Goal: Task Accomplishment & Management: Manage account settings

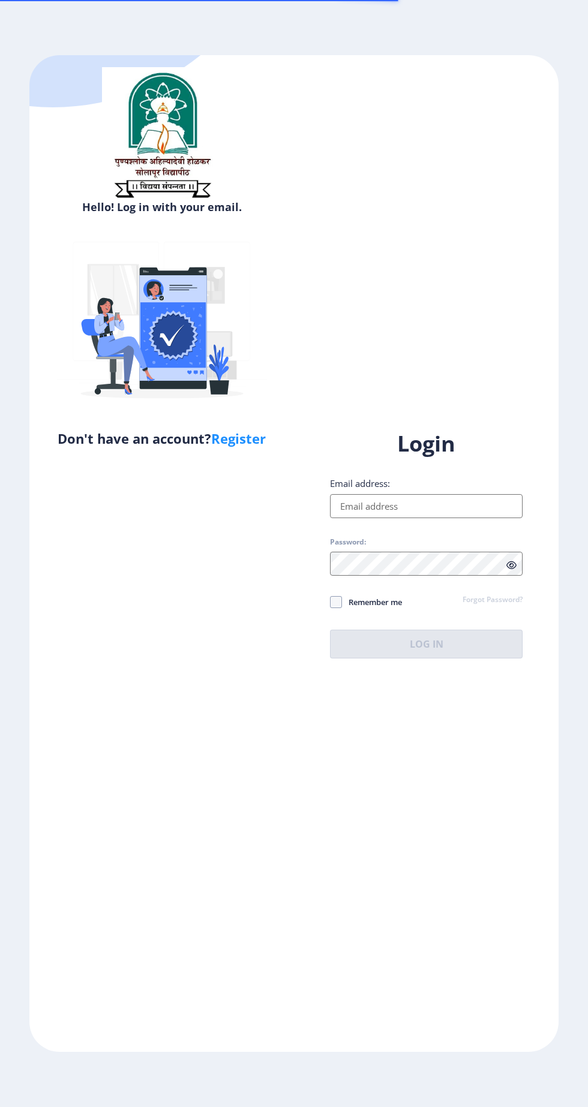
click at [502, 518] on input "Email address:" at bounding box center [426, 506] width 192 height 24
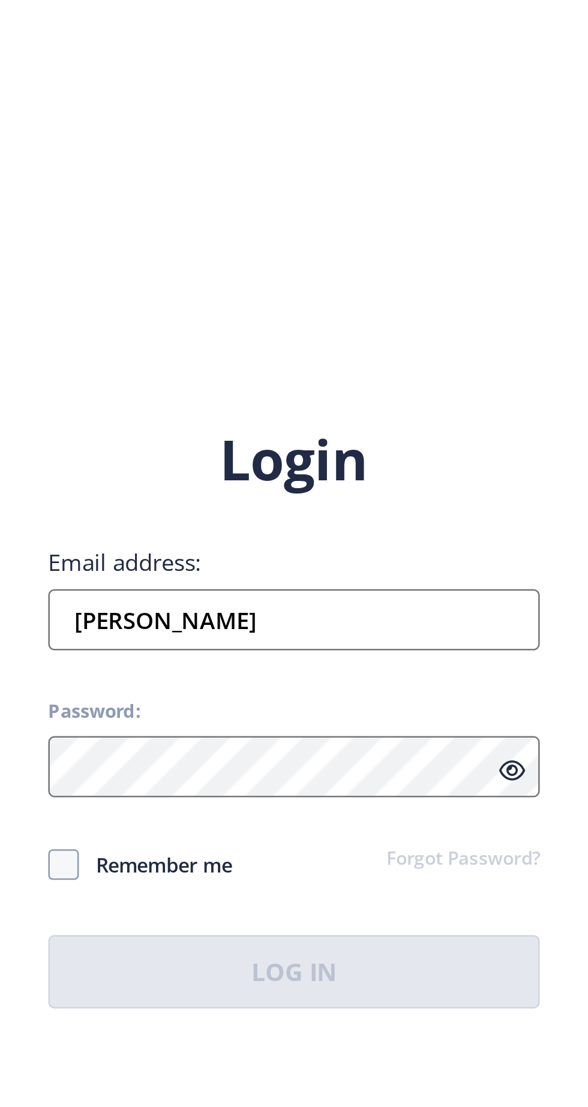
type input "[PERSON_NAME]"
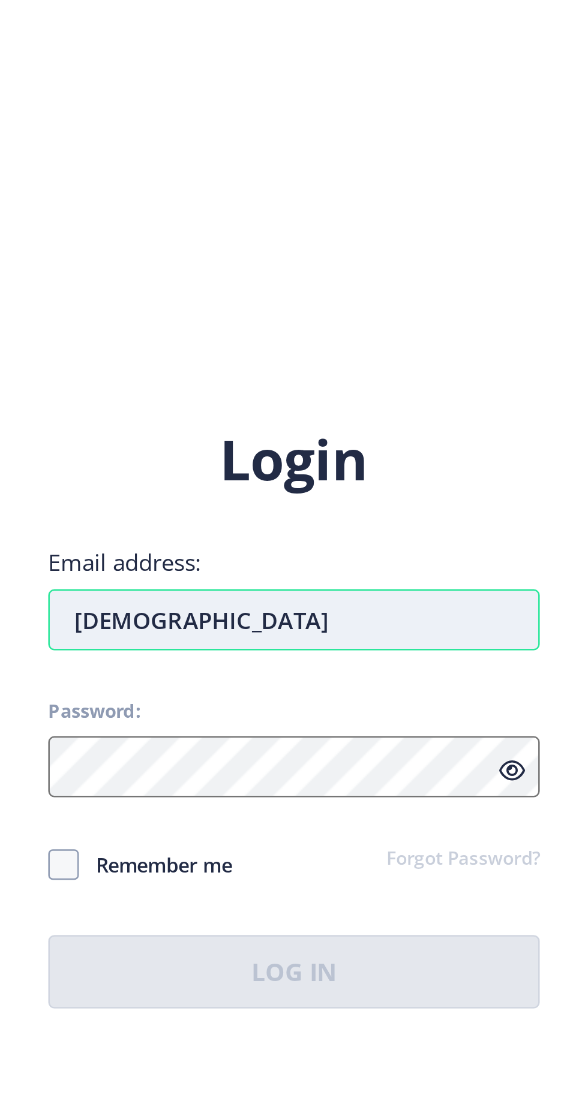
type input "[DEMOGRAPHIC_DATA]"
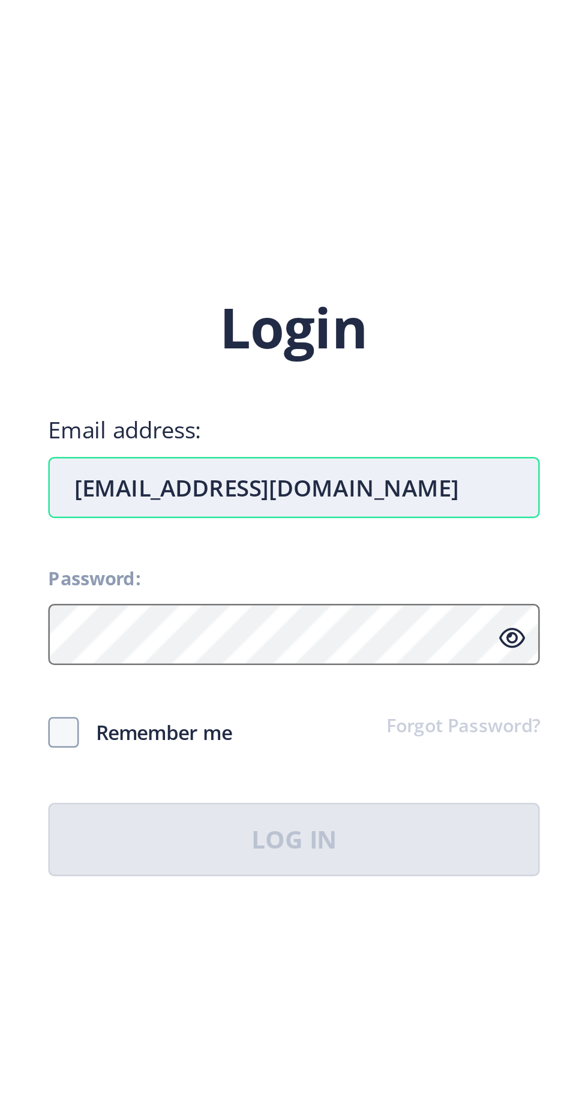
scroll to position [27, 0]
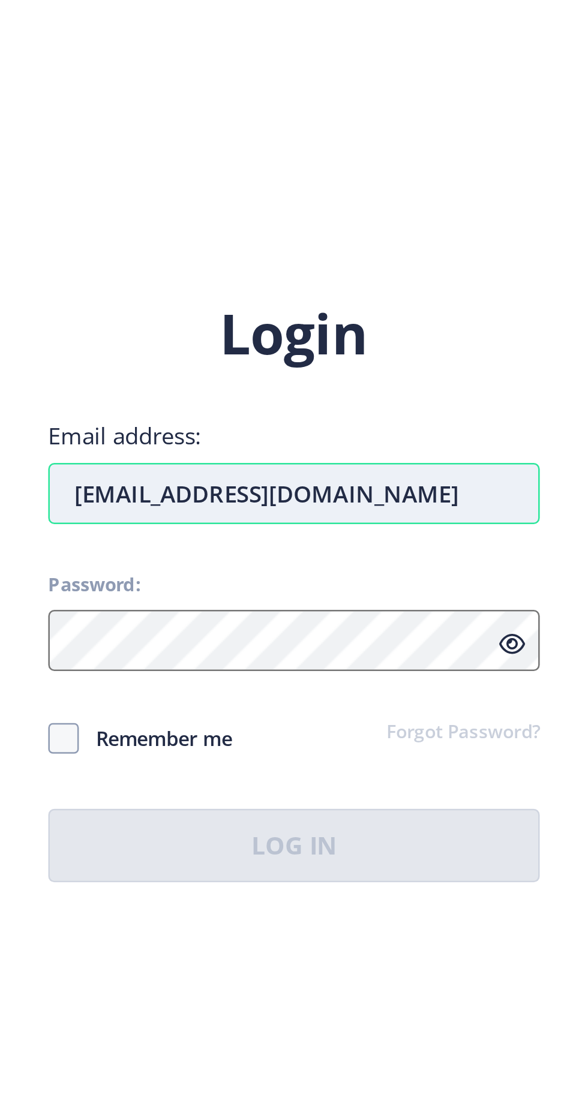
type input "[EMAIL_ADDRESS][DOMAIN_NAME]"
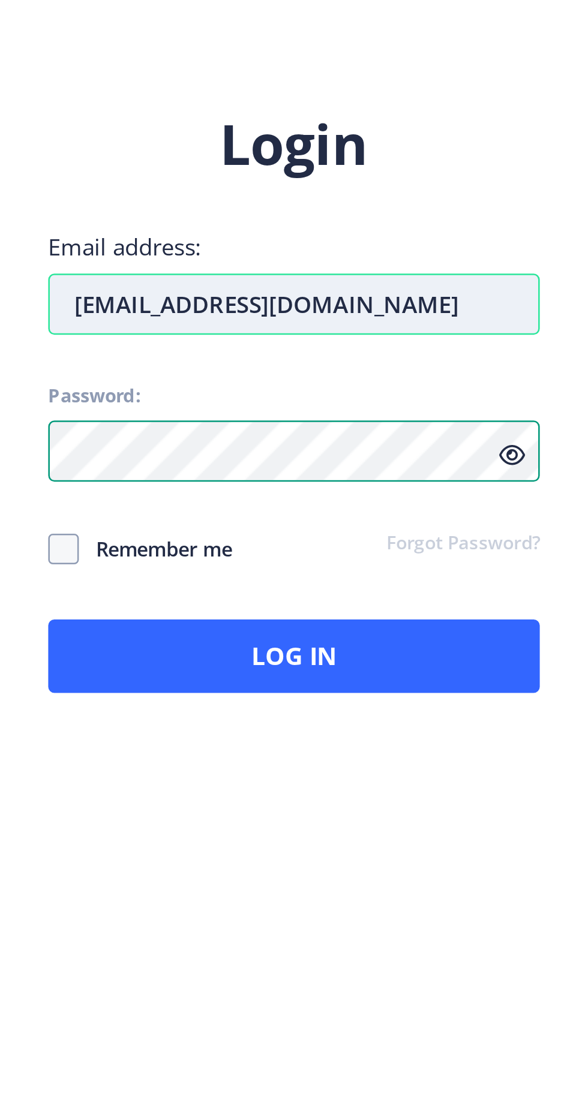
scroll to position [26, 0]
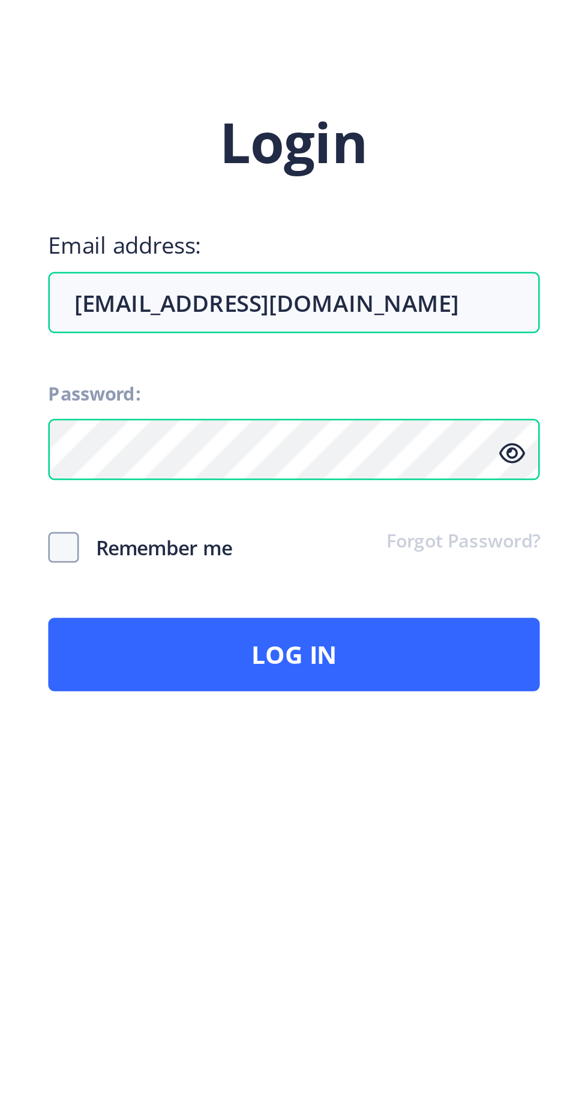
click at [353, 595] on span "Remember me" at bounding box center [372, 602] width 60 height 14
click at [330, 601] on input "Remember me" at bounding box center [330, 601] width 1 height 1
checkbox input "true"
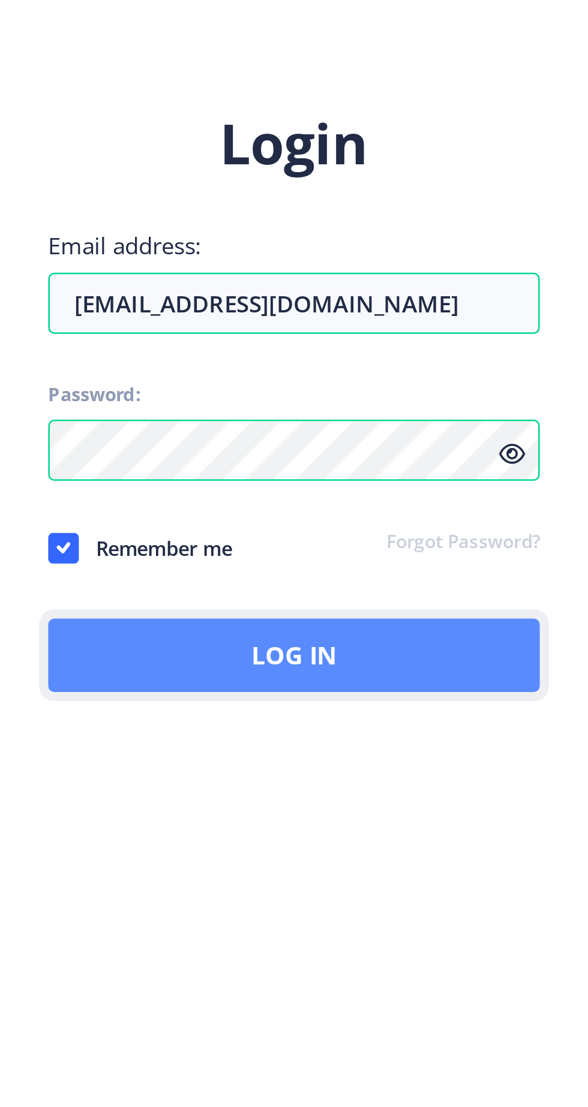
click at [501, 637] on button "Log In" at bounding box center [426, 644] width 192 height 29
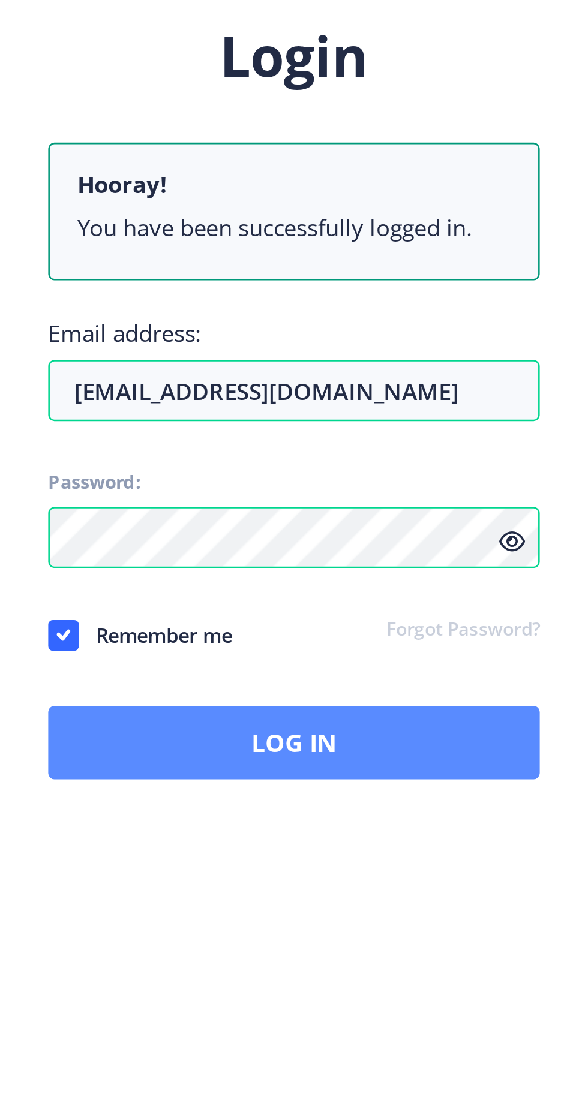
scroll to position [27, 0]
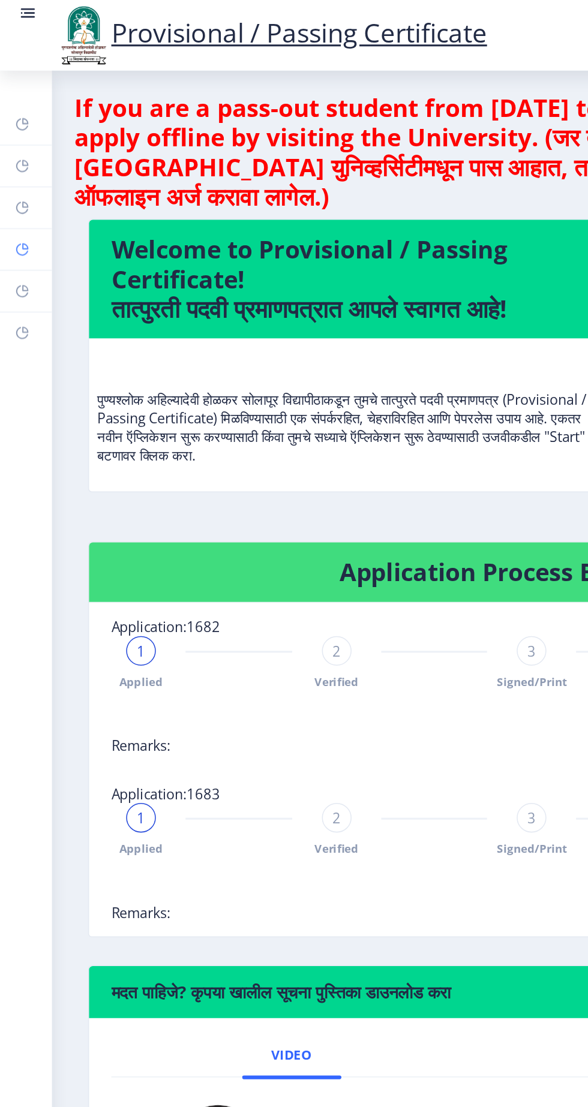
click at [11, 159] on rect at bounding box center [15, 161] width 10 height 10
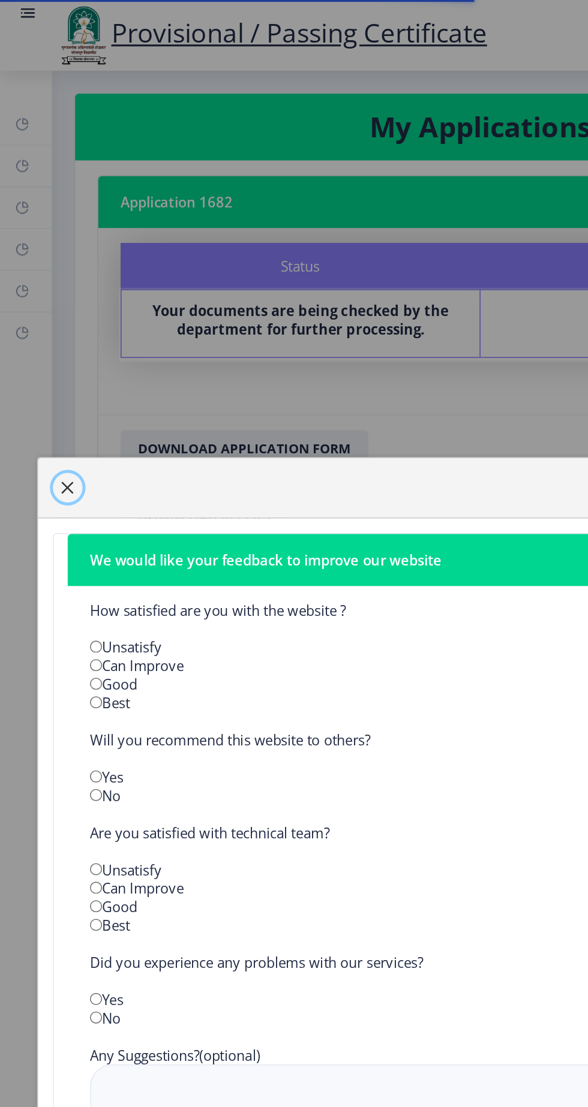
click at [49, 320] on span "button" at bounding box center [44, 316] width 10 height 10
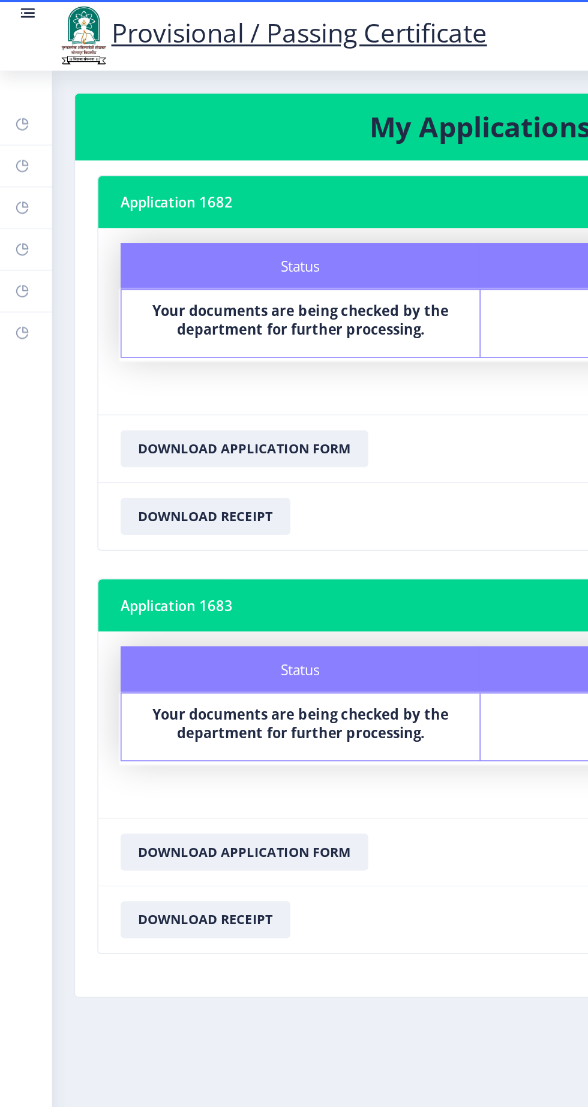
click at [14, 11] on rect at bounding box center [18, 8] width 12 height 12
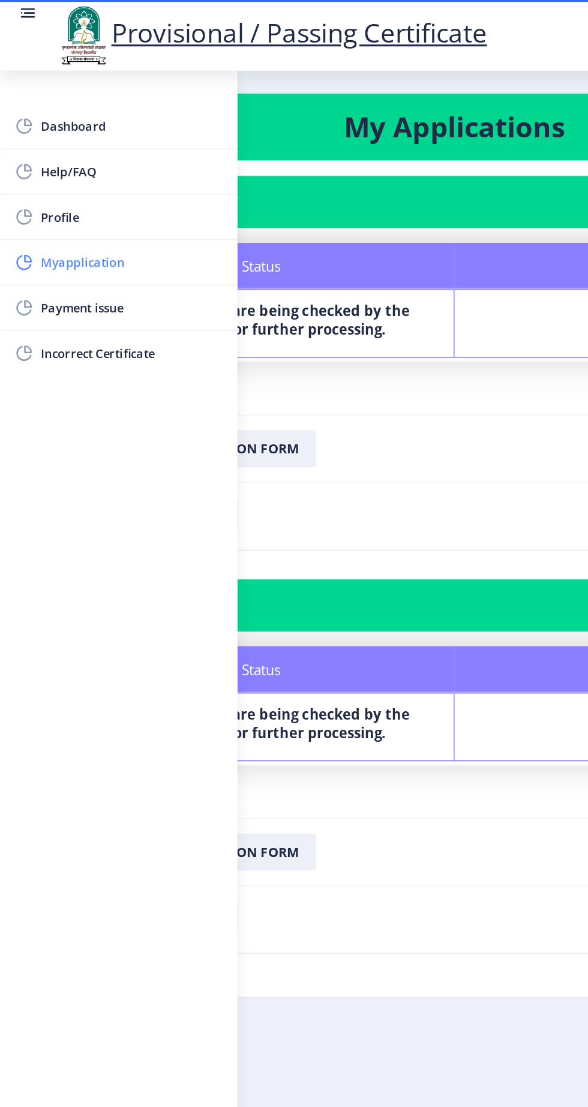
click at [12, 168] on rect at bounding box center [16, 170] width 12 height 12
click at [20, 14] on rect at bounding box center [18, 8] width 12 height 12
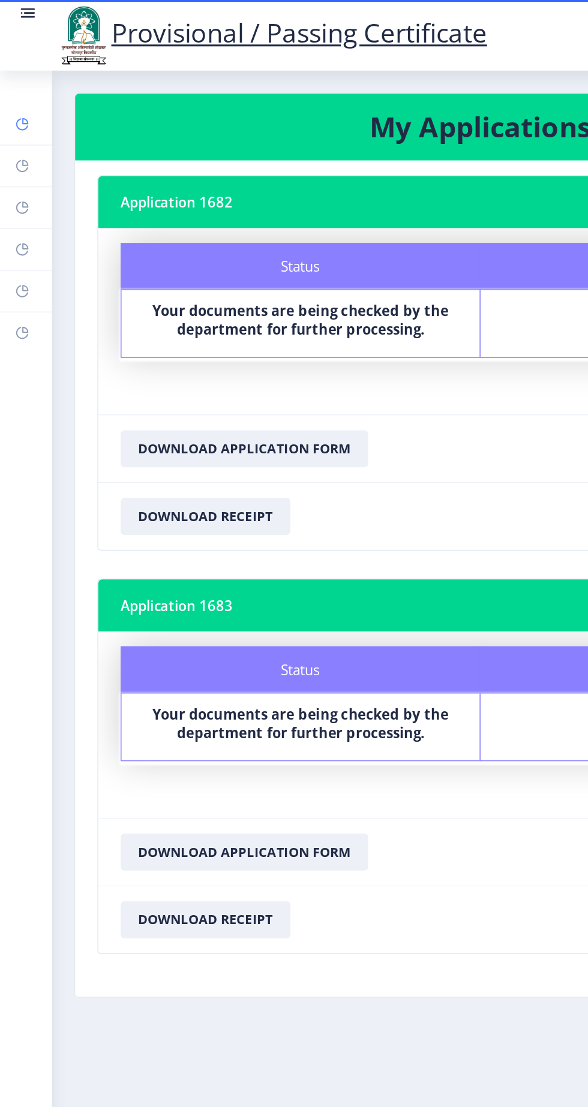
click at [13, 78] on rect at bounding box center [15, 81] width 10 height 10
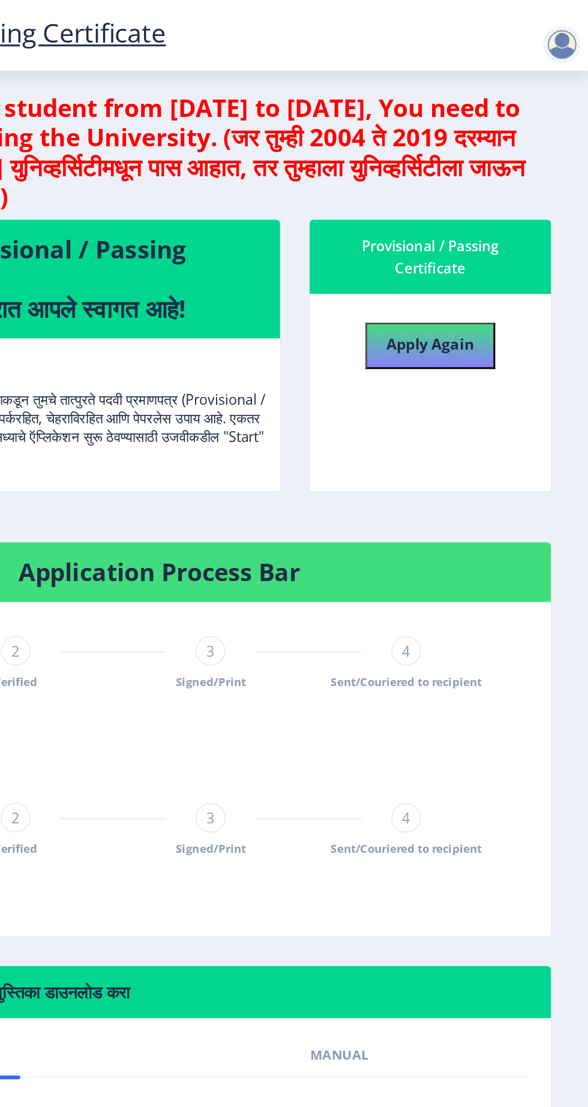
click at [583, 37] on div at bounding box center [571, 29] width 24 height 24
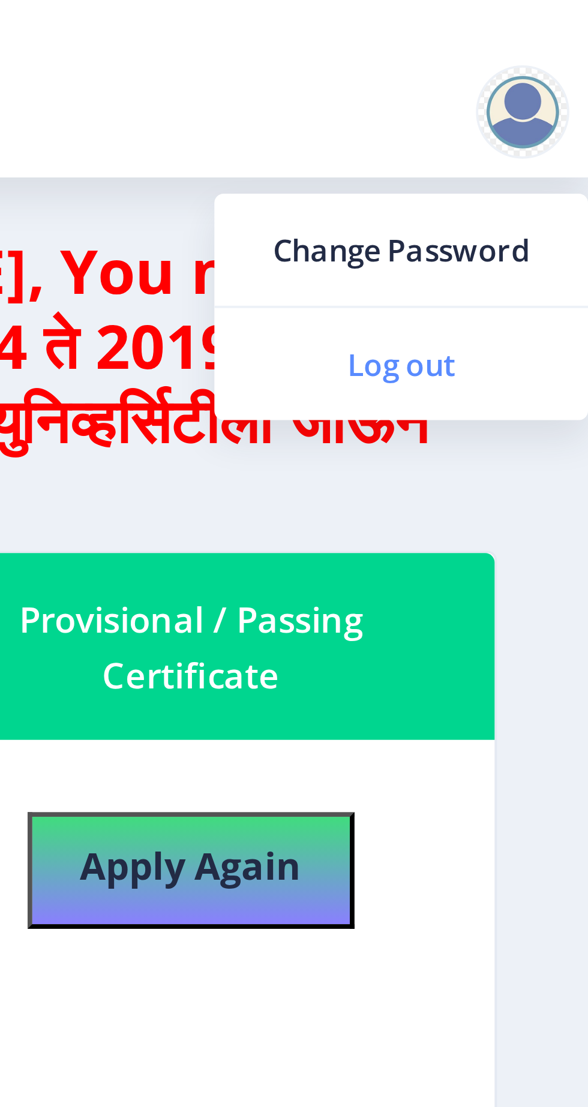
click at [531, 93] on span "Log out" at bounding box center [539, 93] width 77 height 14
